Goal: Task Accomplishment & Management: Use online tool/utility

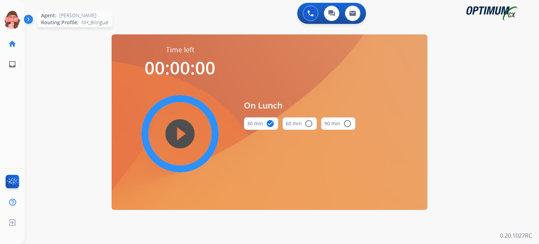
click at [11, 19] on icon at bounding box center [12, 19] width 23 height 23
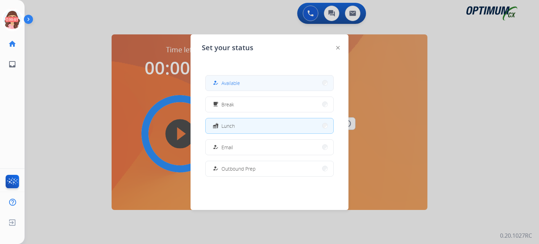
click at [221, 82] on div "how_to_reg Available" at bounding box center [225, 83] width 29 height 8
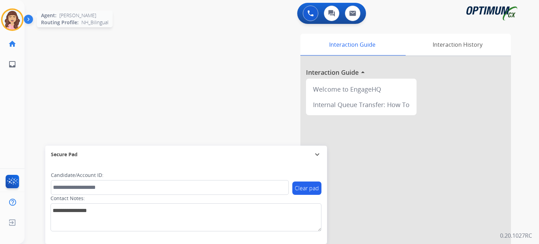
click at [15, 21] on img at bounding box center [12, 20] width 20 height 20
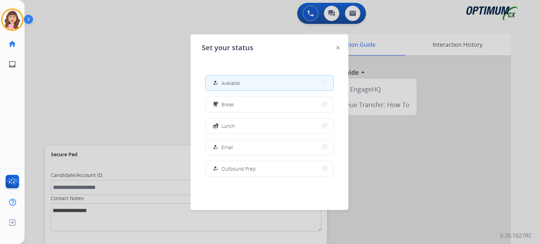
click at [108, 76] on div at bounding box center [269, 122] width 539 height 244
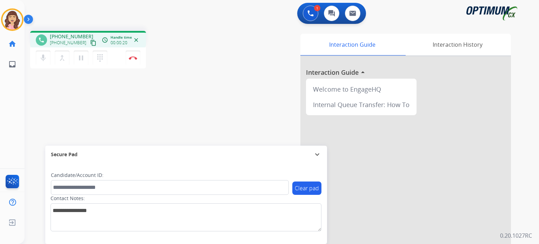
click at [90, 43] on mat-icon "content_copy" at bounding box center [93, 43] width 6 height 6
click at [133, 57] on img at bounding box center [133, 58] width 8 height 4
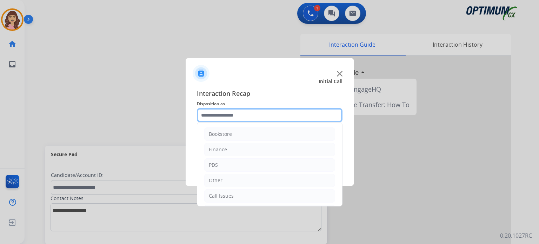
click at [238, 113] on input "text" at bounding box center [270, 115] width 146 height 14
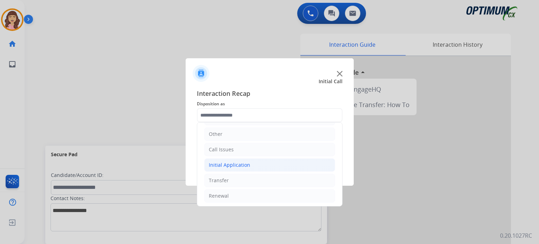
click at [242, 162] on div "Initial Application" at bounding box center [229, 165] width 41 height 7
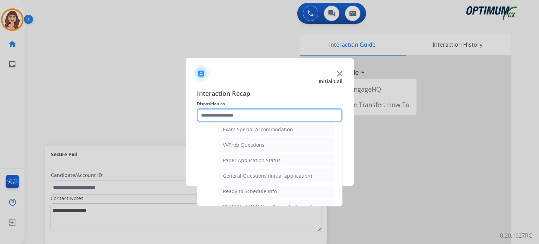
scroll to position [375, 0]
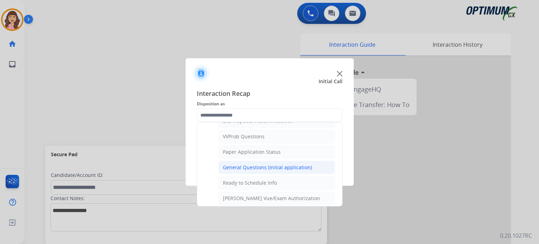
click at [266, 166] on div "General Questions (Initial application)" at bounding box center [267, 167] width 89 height 7
type input "**********"
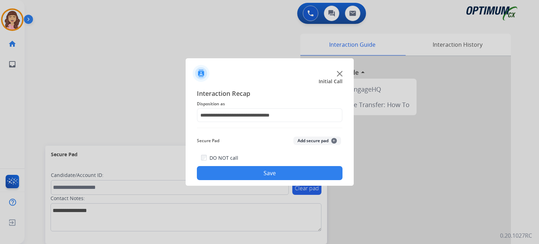
click at [257, 170] on button "Save" at bounding box center [270, 173] width 146 height 14
click at [87, 42] on div at bounding box center [269, 122] width 539 height 244
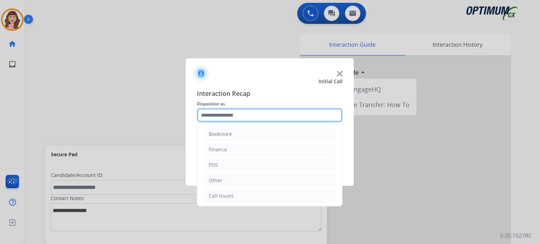
click at [247, 118] on input "text" at bounding box center [270, 115] width 146 height 14
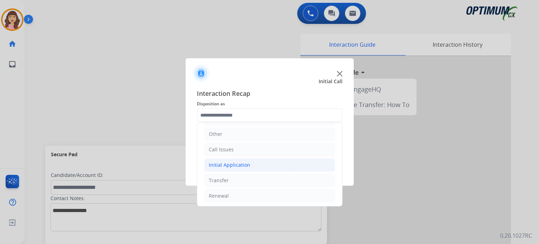
click at [261, 163] on li "Initial Application" at bounding box center [269, 164] width 131 height 13
click at [233, 149] on li "Call Issues" at bounding box center [269, 149] width 131 height 13
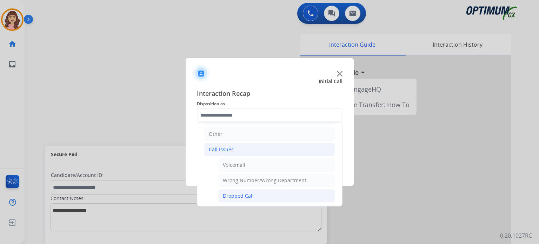
click at [250, 194] on div "Dropped Call" at bounding box center [238, 195] width 31 height 7
type input "**********"
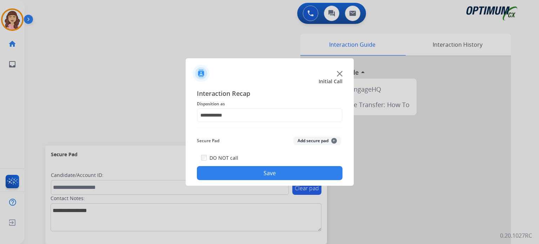
click at [271, 171] on button "Save" at bounding box center [270, 173] width 146 height 14
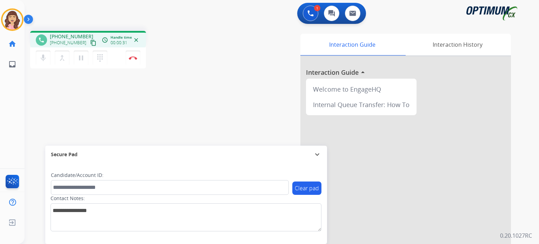
click at [90, 42] on mat-icon "content_copy" at bounding box center [93, 43] width 6 height 6
click at [135, 56] on img at bounding box center [133, 58] width 8 height 4
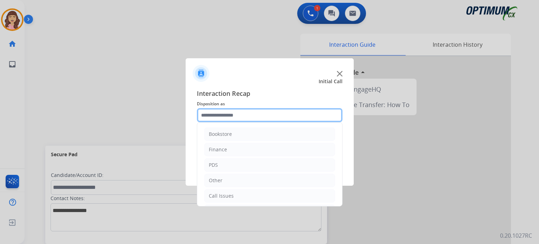
click at [237, 118] on input "text" at bounding box center [270, 115] width 146 height 14
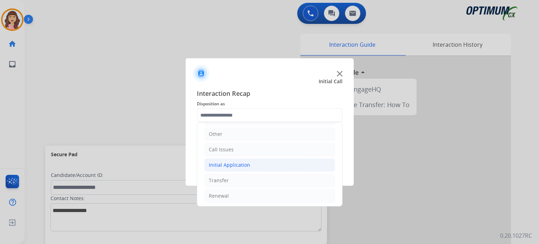
click at [233, 167] on div "Initial Application" at bounding box center [229, 165] width 41 height 7
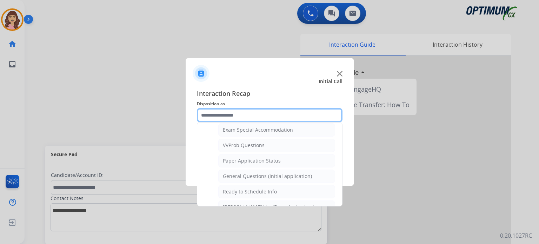
scroll to position [355, 0]
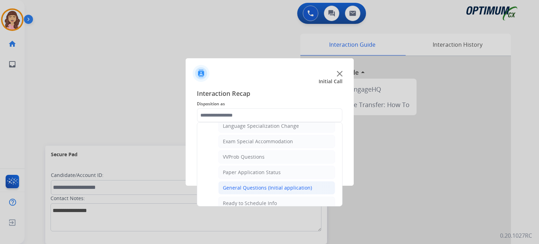
click at [281, 184] on div "General Questions (Initial application)" at bounding box center [267, 187] width 89 height 7
type input "**********"
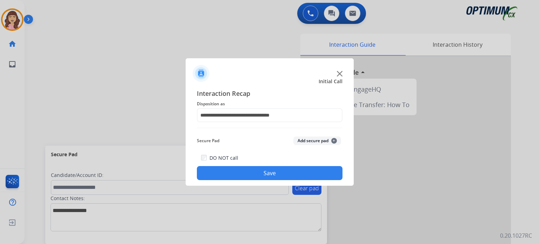
click at [258, 175] on button "Save" at bounding box center [270, 173] width 146 height 14
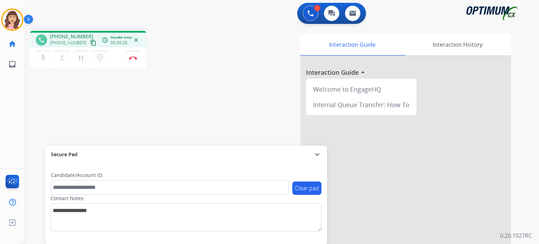
click at [90, 42] on mat-icon "content_copy" at bounding box center [93, 43] width 6 height 6
click at [132, 110] on div "phone [PHONE_NUMBER] [PHONE_NUMBER] content_copy access_time Call metrics Queue…" at bounding box center [274, 171] width 498 height 293
click at [135, 57] on img at bounding box center [133, 58] width 8 height 4
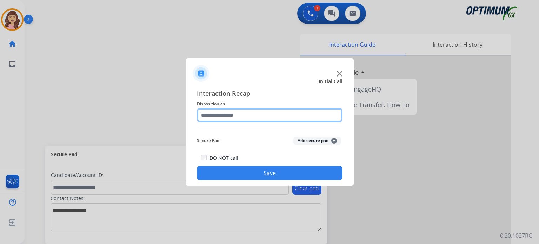
click at [253, 120] on input "text" at bounding box center [270, 115] width 146 height 14
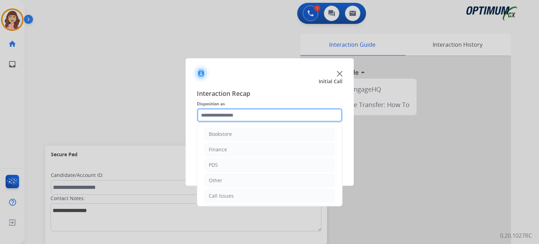
scroll to position [46, 0]
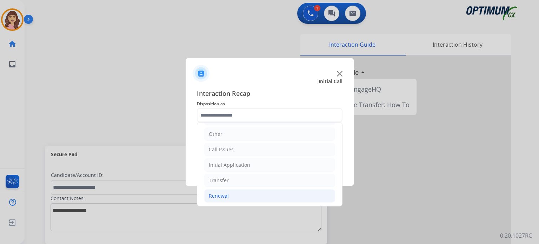
click at [229, 194] on li "Renewal" at bounding box center [269, 195] width 131 height 13
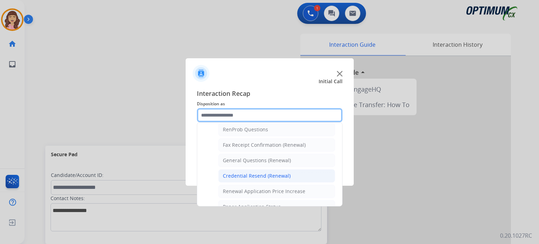
scroll to position [179, 0]
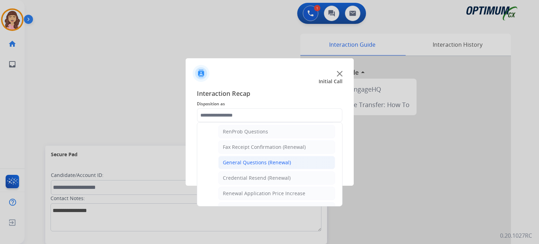
click at [261, 164] on div "General Questions (Renewal)" at bounding box center [257, 162] width 68 height 7
type input "**********"
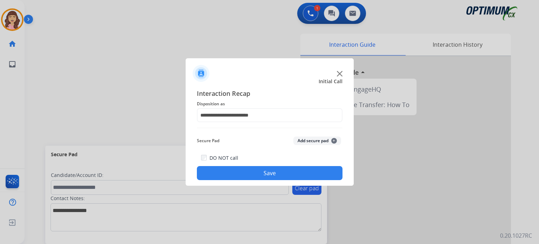
click at [261, 168] on button "Save" at bounding box center [270, 173] width 146 height 14
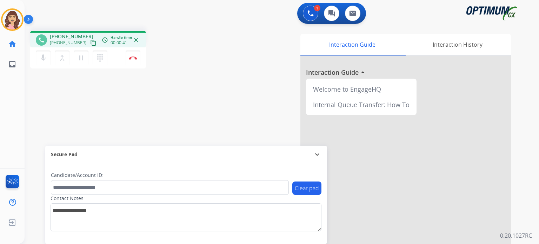
click at [90, 43] on mat-icon "content_copy" at bounding box center [93, 43] width 6 height 6
click at [135, 58] on img at bounding box center [133, 58] width 8 height 4
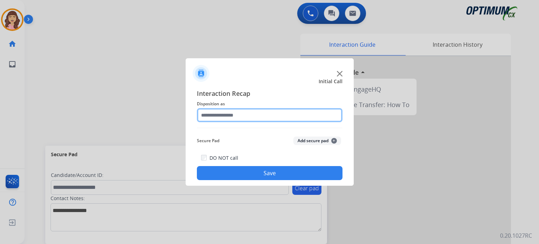
click at [267, 115] on input "text" at bounding box center [270, 115] width 146 height 14
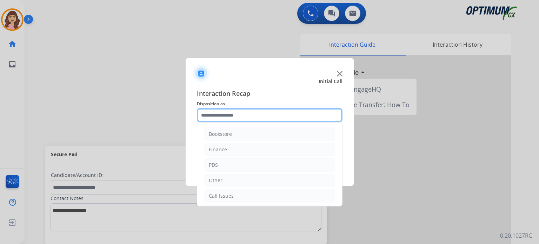
scroll to position [46, 0]
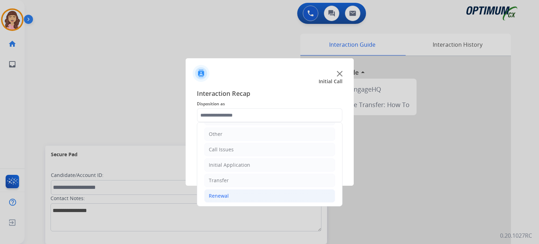
click at [233, 192] on li "Renewal" at bounding box center [269, 195] width 131 height 13
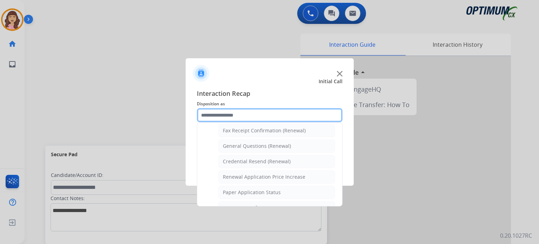
scroll to position [190, 0]
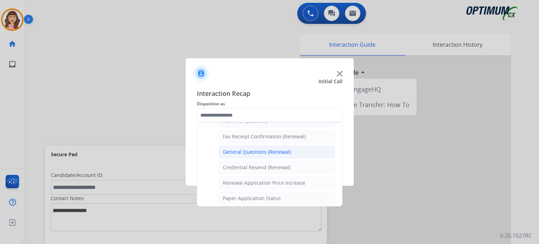
click at [260, 152] on div "General Questions (Renewal)" at bounding box center [257, 152] width 68 height 7
type input "**********"
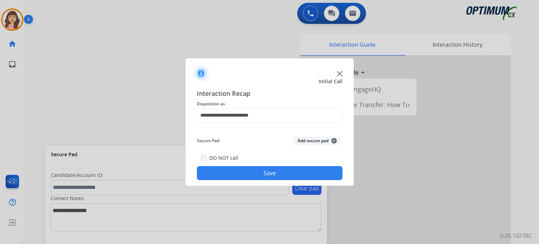
click at [261, 169] on button "Save" at bounding box center [270, 173] width 146 height 14
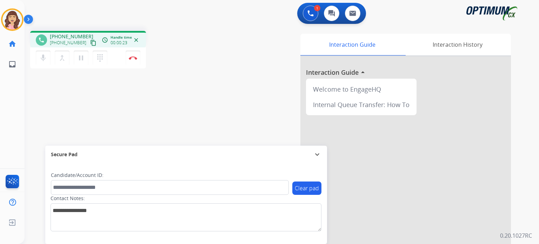
click at [90, 42] on mat-icon "content_copy" at bounding box center [93, 43] width 6 height 6
click at [132, 60] on button "Disconnect" at bounding box center [133, 58] width 15 height 15
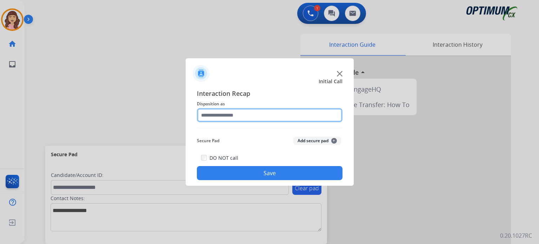
click at [223, 116] on input "text" at bounding box center [270, 115] width 146 height 14
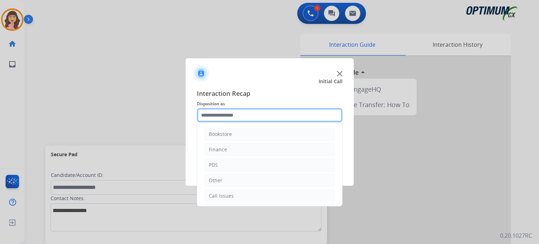
scroll to position [46, 0]
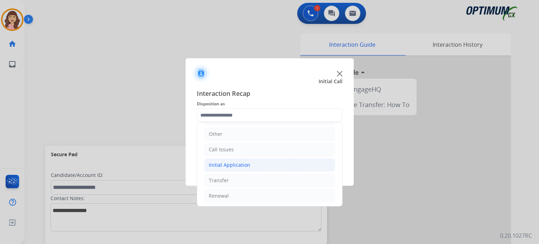
click at [256, 166] on li "Initial Application" at bounding box center [269, 164] width 131 height 13
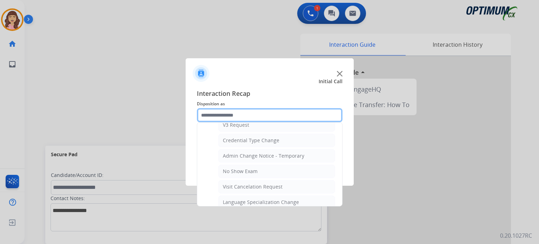
scroll to position [274, 0]
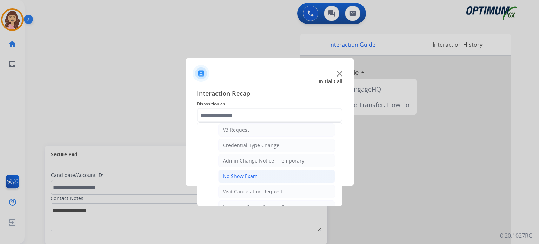
click at [267, 171] on li "No Show Exam" at bounding box center [276, 176] width 117 height 13
type input "**********"
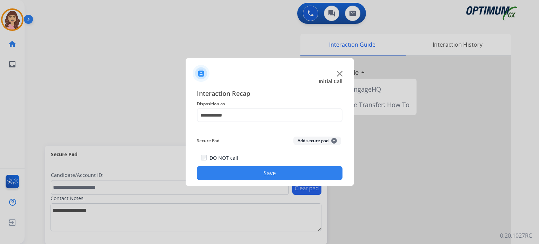
click at [260, 170] on button "Save" at bounding box center [270, 173] width 146 height 14
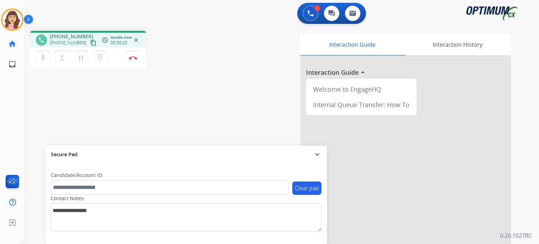
click at [90, 40] on mat-icon "content_copy" at bounding box center [93, 43] width 6 height 6
click at [165, 122] on div "phone [PHONE_NUMBER] [PHONE_NUMBER] content_copy access_time Call metrics Queue…" at bounding box center [274, 171] width 498 height 293
click at [134, 61] on button "Disconnect" at bounding box center [133, 58] width 15 height 15
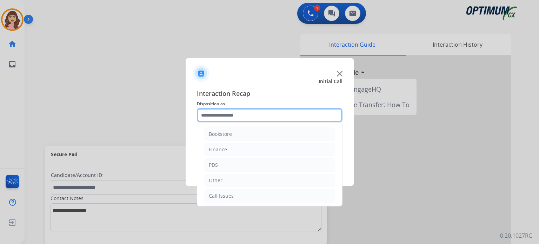
click at [234, 117] on input "text" at bounding box center [270, 115] width 146 height 14
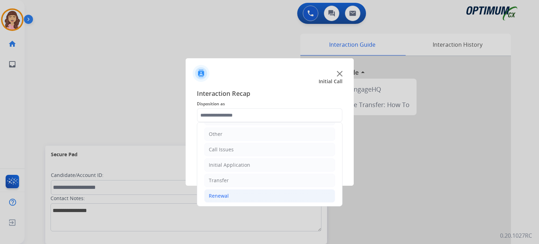
click at [235, 199] on li "Renewal" at bounding box center [269, 195] width 131 height 13
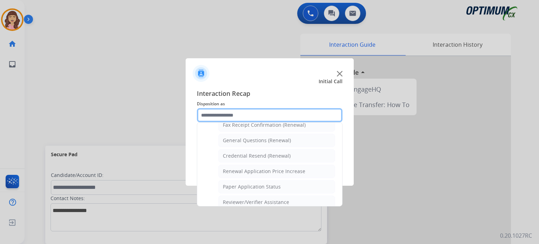
scroll to position [207, 0]
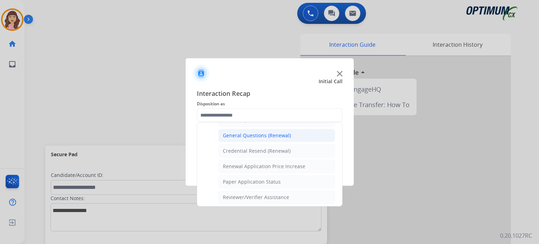
click at [271, 132] on div "General Questions (Renewal)" at bounding box center [257, 135] width 68 height 7
type input "**********"
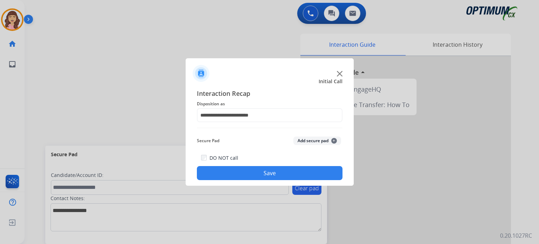
click at [268, 169] on button "Save" at bounding box center [270, 173] width 146 height 14
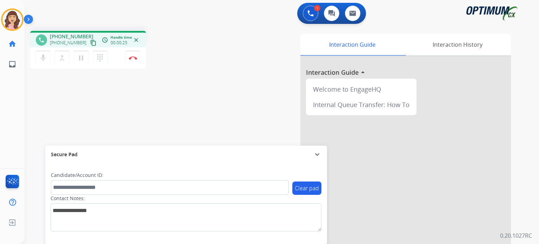
click at [90, 42] on mat-icon "content_copy" at bounding box center [93, 43] width 6 height 6
click at [181, 51] on div "phone [PHONE_NUMBER] [PHONE_NUMBER] content_copy access_time Call metrics Queue…" at bounding box center [121, 51] width 183 height 40
click at [191, 103] on div "phone [PHONE_NUMBER] [PHONE_NUMBER] content_copy access_time Call metrics Queue…" at bounding box center [274, 171] width 498 height 293
click at [133, 58] on img at bounding box center [133, 58] width 8 height 4
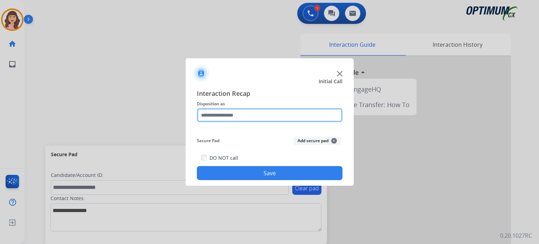
click at [246, 113] on input "text" at bounding box center [270, 115] width 146 height 14
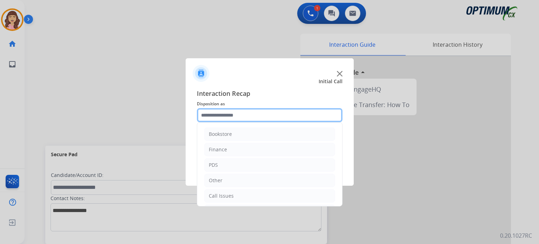
scroll to position [46, 0]
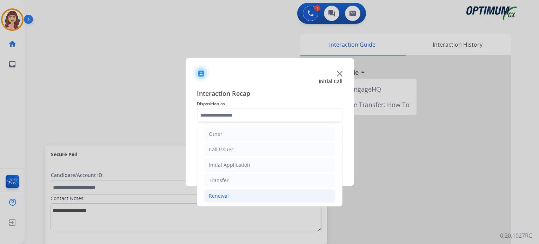
click at [235, 193] on li "Renewal" at bounding box center [269, 195] width 131 height 13
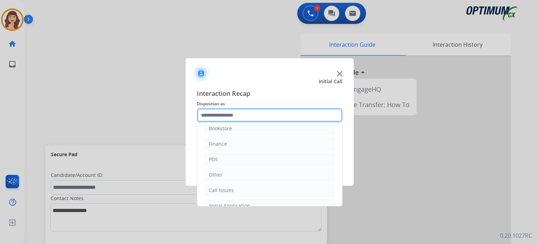
scroll to position [0, 0]
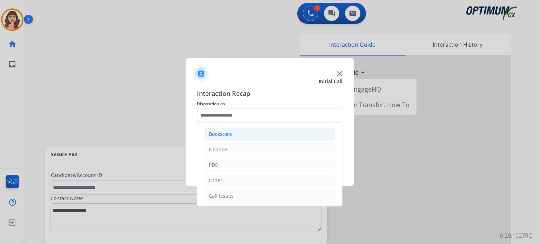
click at [230, 133] on div "Bookstore" at bounding box center [220, 134] width 23 height 7
click at [241, 194] on div "Order Status" at bounding box center [238, 195] width 30 height 7
type input "**********"
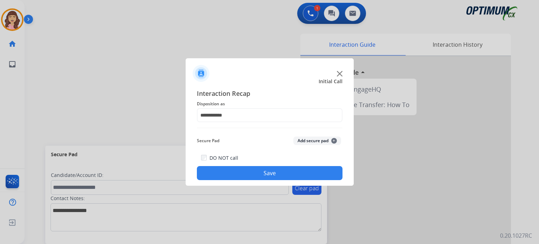
click at [262, 175] on button "Save" at bounding box center [270, 173] width 146 height 14
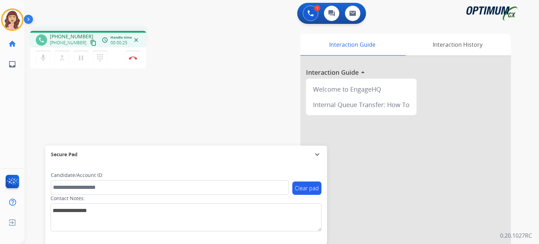
click at [90, 41] on mat-icon "content_copy" at bounding box center [93, 43] width 6 height 6
click at [81, 57] on mat-icon "pause" at bounding box center [81, 58] width 8 height 8
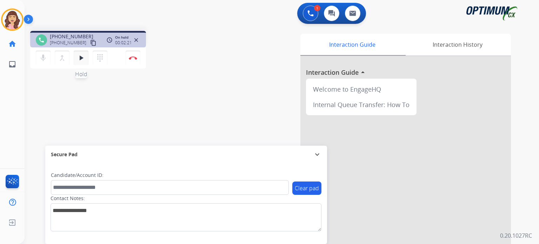
click at [84, 59] on mat-icon "play_arrow" at bounding box center [81, 58] width 8 height 8
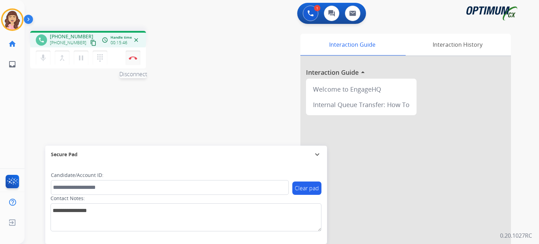
click at [133, 59] on img at bounding box center [133, 58] width 8 height 4
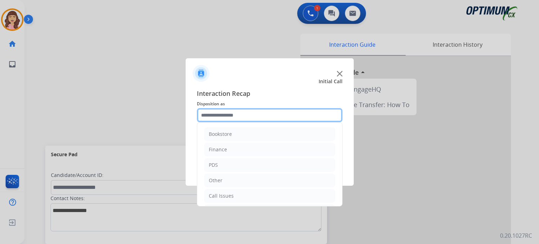
click at [244, 116] on input "text" at bounding box center [270, 115] width 146 height 14
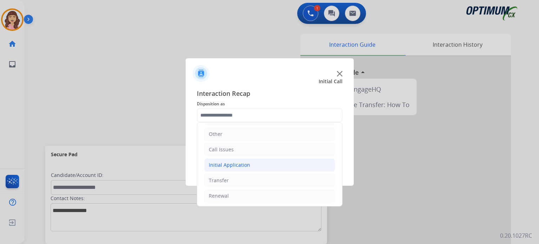
click at [234, 165] on div "Initial Application" at bounding box center [229, 165] width 41 height 7
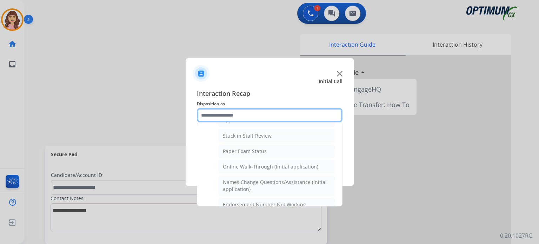
scroll to position [123, 0]
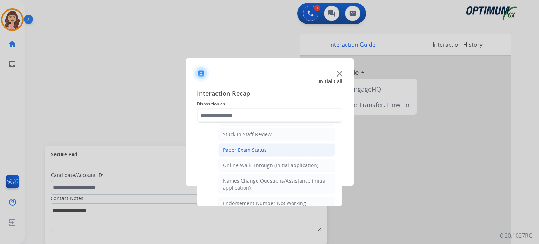
click at [263, 153] on li "Paper Exam Status" at bounding box center [276, 149] width 117 height 13
type input "**********"
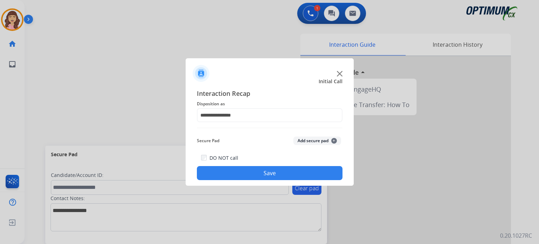
click at [258, 175] on button "Save" at bounding box center [270, 173] width 146 height 14
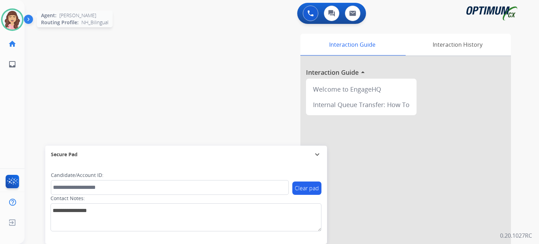
click at [14, 18] on img at bounding box center [12, 20] width 20 height 20
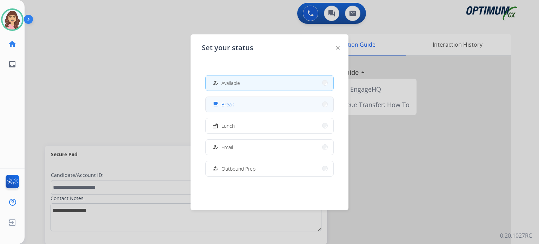
click at [230, 100] on button "free_breakfast Break" at bounding box center [270, 104] width 128 height 15
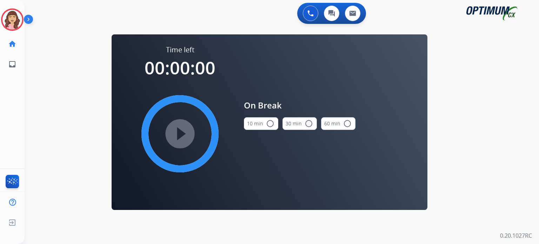
click at [264, 127] on button "10 min radio_button_unchecked" at bounding box center [261, 123] width 34 height 13
click at [176, 131] on mat-icon "play_circle_filled" at bounding box center [180, 134] width 8 height 8
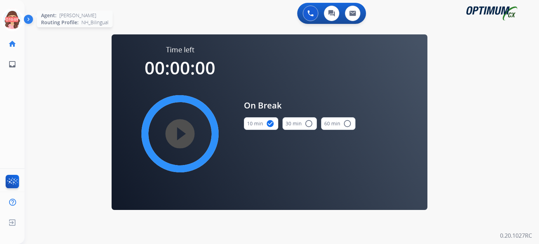
click at [13, 21] on icon at bounding box center [12, 19] width 23 height 23
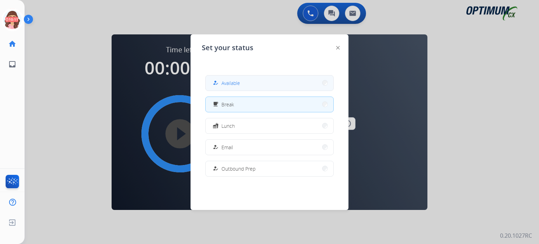
click at [236, 83] on span "Available" at bounding box center [231, 82] width 19 height 7
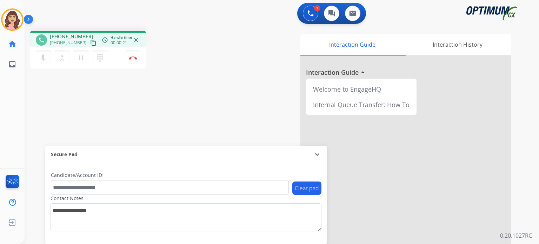
click at [90, 42] on mat-icon "content_copy" at bounding box center [93, 43] width 6 height 6
click at [80, 60] on mat-icon "pause" at bounding box center [81, 58] width 8 height 8
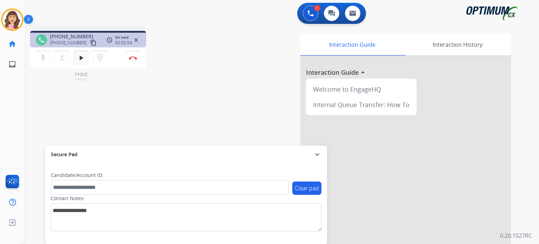
click at [76, 57] on button "play_arrow Hold" at bounding box center [81, 58] width 15 height 15
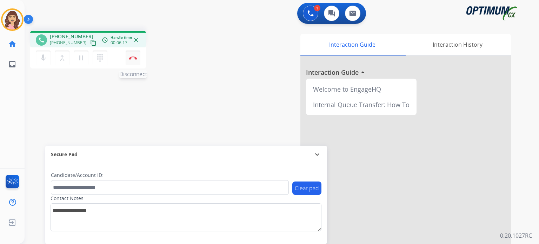
click at [132, 59] on img at bounding box center [133, 58] width 8 height 4
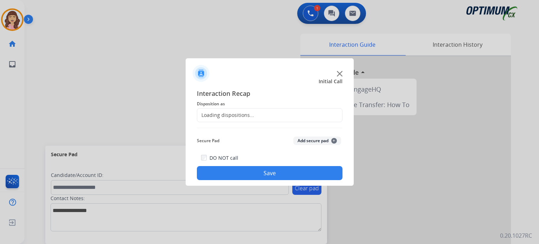
click at [233, 112] on div "Loading dispositions..." at bounding box center [225, 115] width 57 height 7
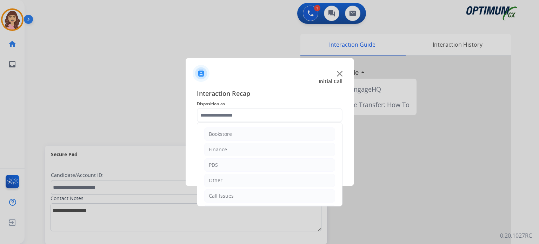
click at [248, 115] on input "text" at bounding box center [270, 115] width 146 height 14
click at [226, 197] on div "Renewal" at bounding box center [219, 195] width 20 height 7
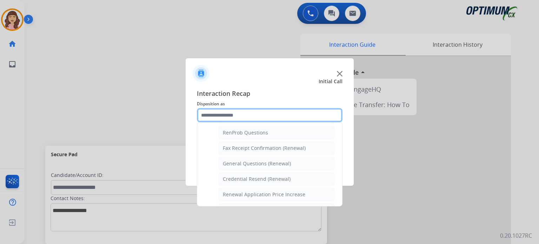
scroll to position [172, 0]
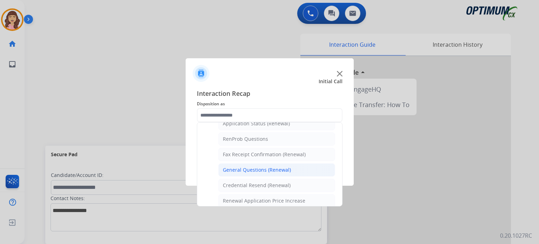
click at [270, 166] on div "General Questions (Renewal)" at bounding box center [257, 169] width 68 height 7
type input "**********"
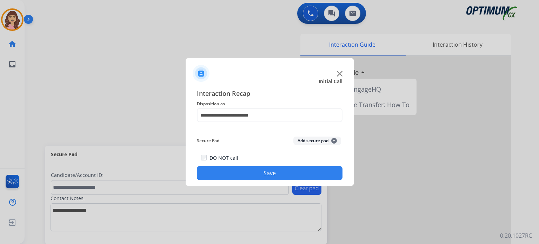
click at [262, 170] on button "Save" at bounding box center [270, 173] width 146 height 14
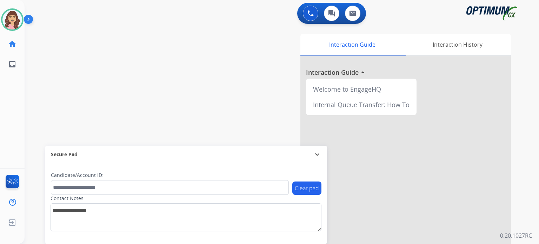
click at [150, 76] on div "swap_horiz Break voice bridge close_fullscreen Connect 3-Way Call merge_type Se…" at bounding box center [274, 171] width 498 height 293
click at [475, 52] on div "Interaction History" at bounding box center [457, 45] width 107 height 22
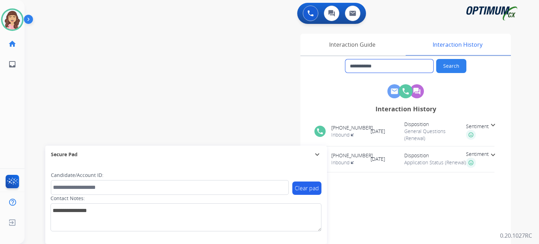
drag, startPoint x: 389, startPoint y: 67, endPoint x: 316, endPoint y: 68, distance: 73.4
click at [316, 68] on div "**********" at bounding box center [406, 66] width 211 height 14
click at [308, 14] on img at bounding box center [311, 13] width 6 height 6
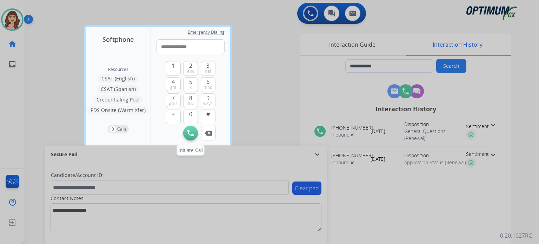
type input "**********"
click at [190, 133] on img at bounding box center [191, 133] width 6 height 6
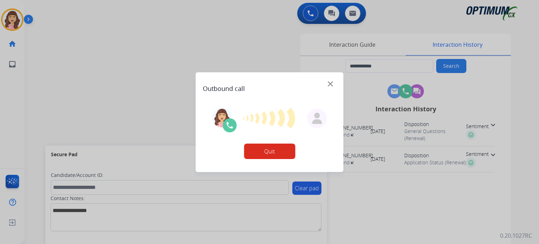
type input "**********"
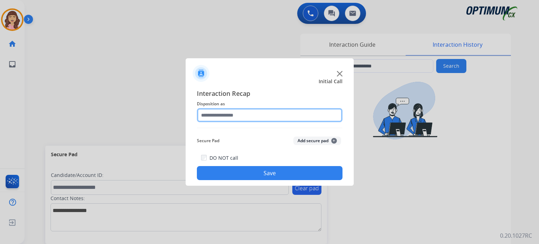
click at [240, 118] on input "text" at bounding box center [270, 115] width 146 height 14
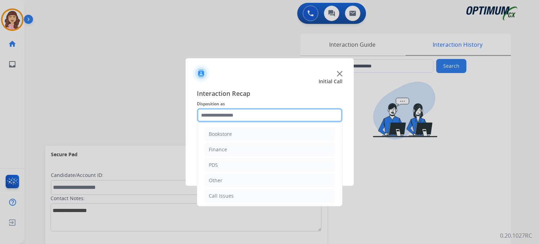
scroll to position [46, 0]
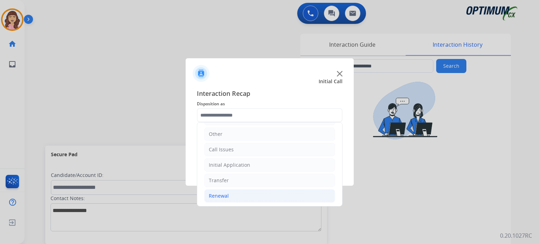
click at [221, 193] on div "Renewal" at bounding box center [219, 195] width 20 height 7
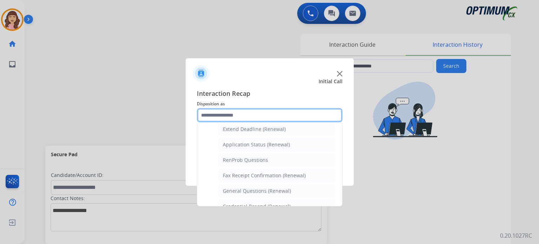
scroll to position [150, 0]
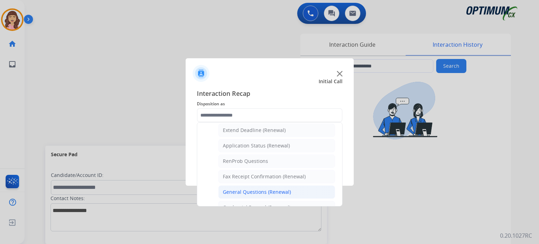
click at [241, 190] on div "General Questions (Renewal)" at bounding box center [257, 192] width 68 height 7
type input "**********"
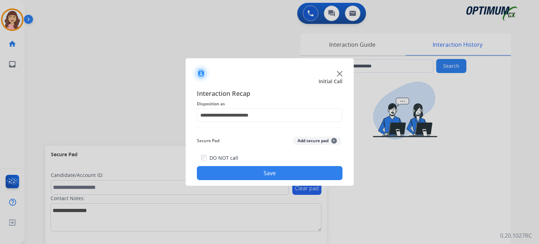
click at [272, 175] on button "Save" at bounding box center [270, 173] width 146 height 14
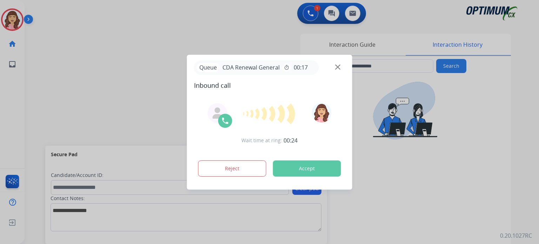
type input "**********"
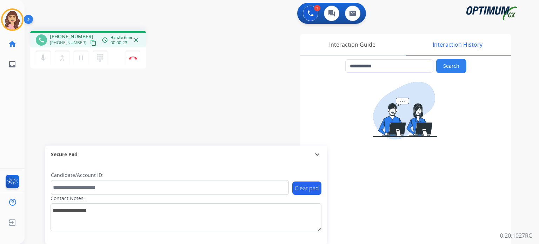
click at [90, 42] on mat-icon "content_copy" at bounding box center [93, 43] width 6 height 6
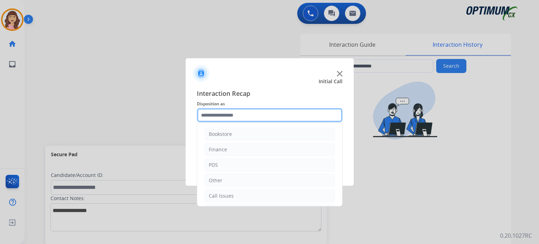
click at [241, 117] on input "text" at bounding box center [270, 115] width 146 height 14
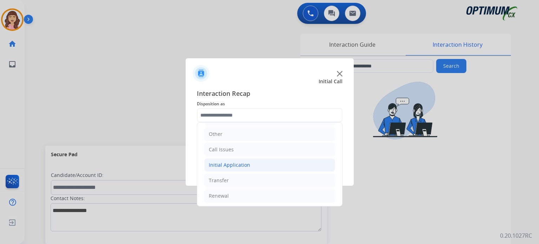
click at [223, 165] on div "Initial Application" at bounding box center [229, 165] width 41 height 7
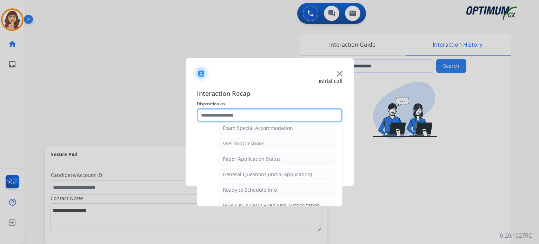
scroll to position [364, 0]
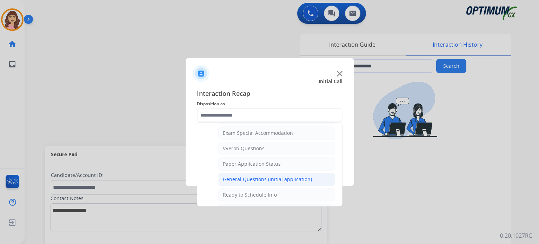
click at [271, 173] on li "General Questions (Initial application)" at bounding box center [276, 179] width 117 height 13
type input "**********"
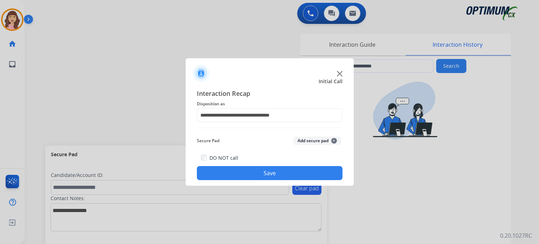
click at [261, 174] on button "Save" at bounding box center [270, 173] width 146 height 14
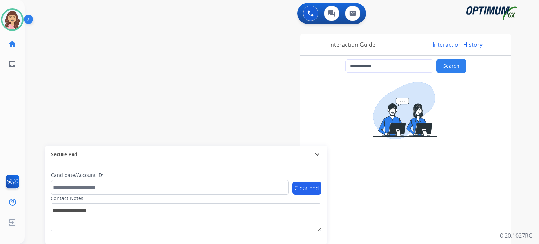
click at [152, 59] on div "**********" at bounding box center [274, 171] width 498 height 293
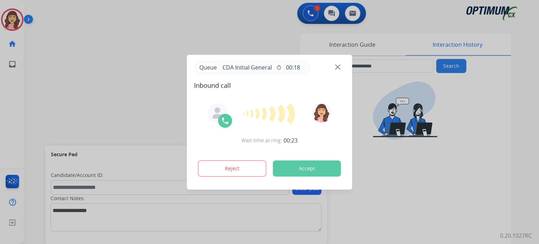
type input "**********"
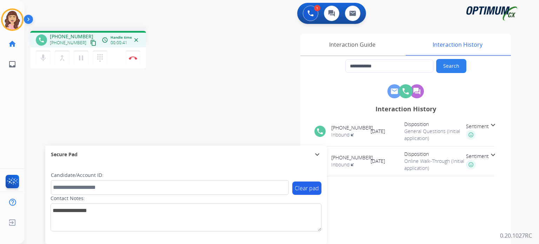
click at [90, 42] on mat-icon "content_copy" at bounding box center [93, 43] width 6 height 6
click at [132, 59] on img at bounding box center [133, 58] width 8 height 4
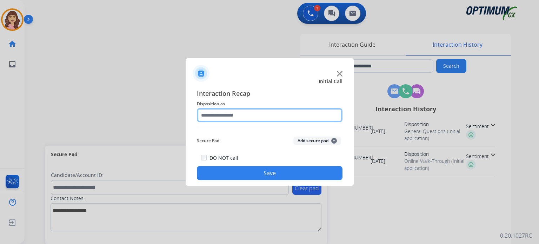
click at [233, 112] on input "text" at bounding box center [270, 115] width 146 height 14
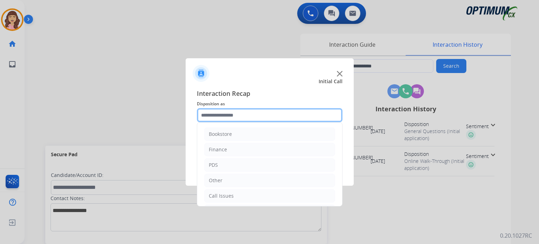
scroll to position [46, 0]
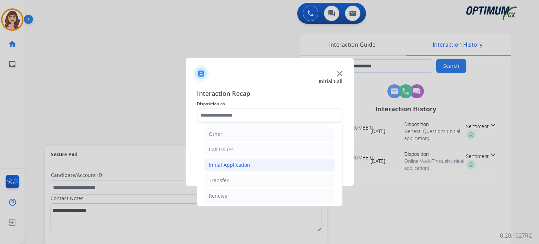
click at [243, 162] on div "Initial Application" at bounding box center [229, 165] width 41 height 7
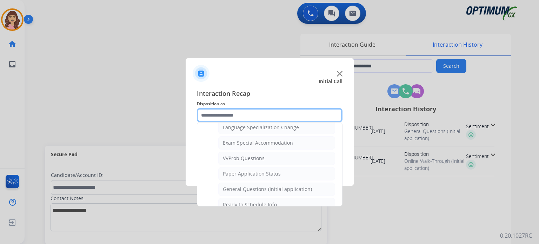
scroll to position [360, 0]
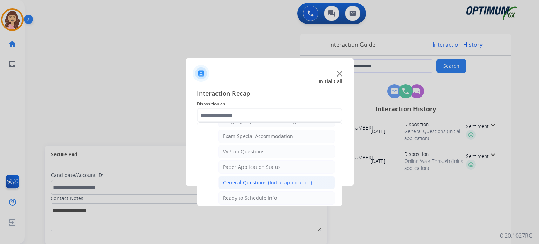
click at [267, 179] on div "General Questions (Initial application)" at bounding box center [267, 182] width 89 height 7
type input "**********"
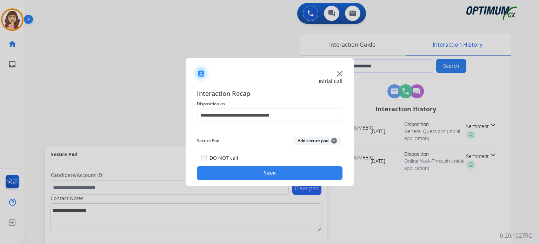
click at [265, 173] on button "Save" at bounding box center [270, 173] width 146 height 14
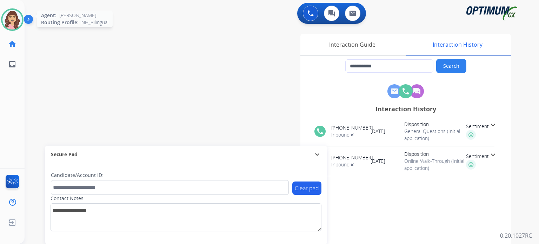
click at [12, 20] on img at bounding box center [12, 20] width 20 height 20
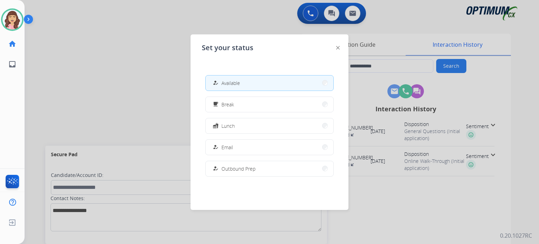
scroll to position [175, 0]
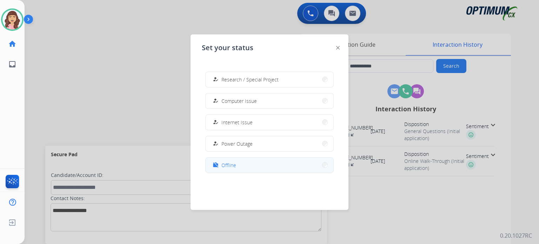
click at [250, 165] on button "work_off Offline" at bounding box center [270, 165] width 128 height 15
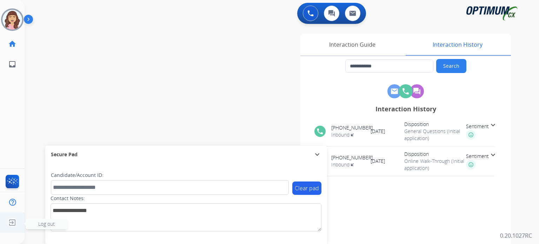
click at [7, 223] on img at bounding box center [12, 222] width 13 height 13
